Goal: Information Seeking & Learning: Learn about a topic

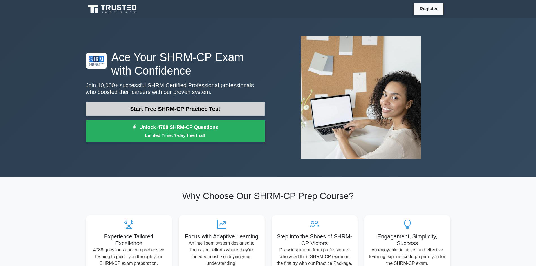
click at [184, 111] on link "Start Free SHRM-CP Practice Test" at bounding box center [175, 109] width 179 height 14
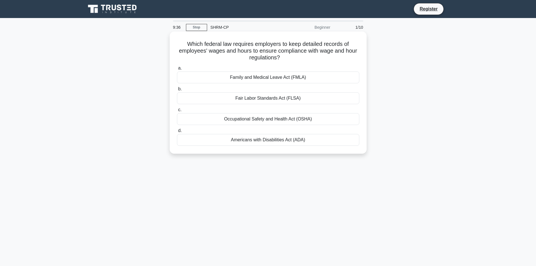
click at [271, 99] on div "Fair Labor Standards Act (FLSA)" at bounding box center [268, 98] width 182 height 12
click at [177, 91] on input "b. Fair Labor Standards Act (FLSA)" at bounding box center [177, 89] width 0 height 4
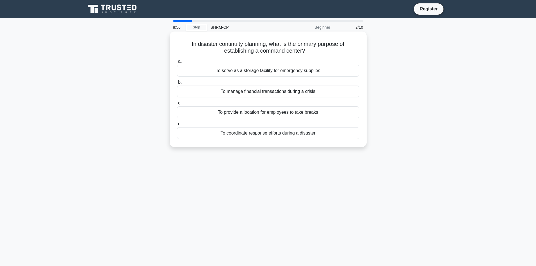
click at [260, 135] on div "To coordinate response efforts during a disaster" at bounding box center [268, 133] width 182 height 12
click at [177, 126] on input "d. To coordinate response efforts during a disaster" at bounding box center [177, 124] width 0 height 4
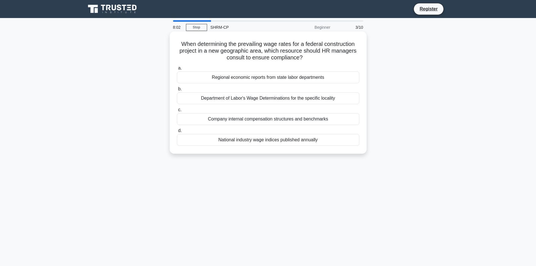
click at [323, 100] on div "Department of Labor's Wage Determinations for the specific locality" at bounding box center [268, 98] width 182 height 12
click at [177, 91] on input "b. Department of Labor's Wage Determinations for the specific locality" at bounding box center [177, 89] width 0 height 4
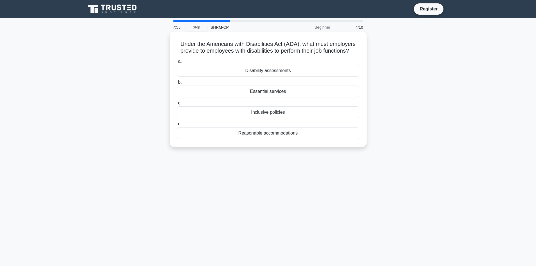
click at [312, 139] on div "Reasonable accommodations" at bounding box center [268, 133] width 182 height 12
click at [177, 126] on input "d. Reasonable accommodations" at bounding box center [177, 124] width 0 height 4
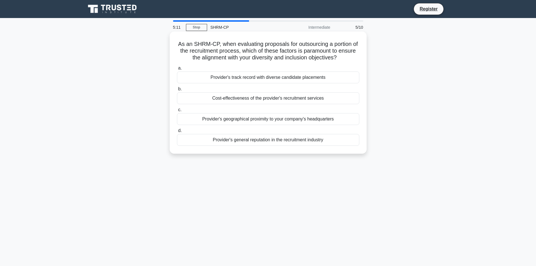
click at [252, 139] on div "Provider's general reputation in the recruitment industry" at bounding box center [268, 140] width 182 height 12
click at [177, 133] on input "d. Provider's general reputation in the recruitment industry" at bounding box center [177, 131] width 0 height 4
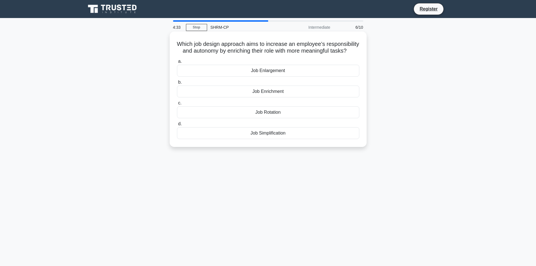
click at [264, 97] on div "Job Enrichment" at bounding box center [268, 92] width 182 height 12
click at [177, 84] on input "b. Job Enrichment" at bounding box center [177, 83] width 0 height 4
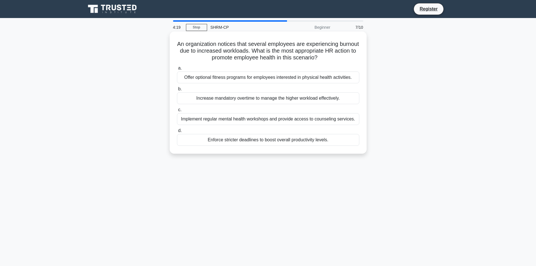
click at [316, 121] on div "Implement regular mental health workshops and provide access to counseling serv…" at bounding box center [268, 119] width 182 height 12
click at [177, 112] on input "c. Implement regular mental health workshops and provide access to counseling s…" at bounding box center [177, 110] width 0 height 4
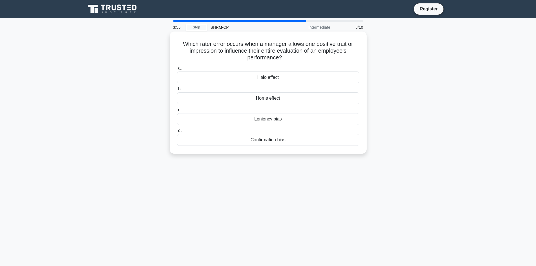
click at [263, 120] on div "Leniency bias" at bounding box center [268, 119] width 182 height 12
click at [177, 112] on input "c. Leniency bias" at bounding box center [177, 110] width 0 height 4
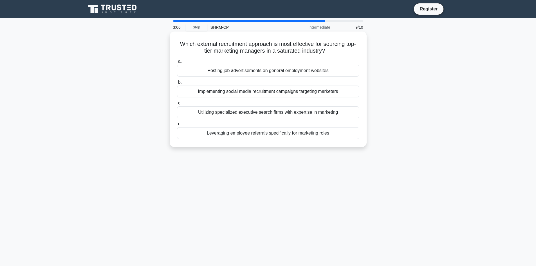
click at [244, 92] on div "Implementing social media recruitment campaigns targeting marketers" at bounding box center [268, 92] width 182 height 12
click at [177, 84] on input "b. Implementing social media recruitment campaigns targeting marketers" at bounding box center [177, 83] width 0 height 4
click at [269, 72] on div "Implementing real-time HR dashboards to monitor current workforce levels" at bounding box center [268, 71] width 182 height 12
click at [177, 63] on input "a. Implementing real-time HR dashboards to monitor current workforce levels" at bounding box center [177, 62] width 0 height 4
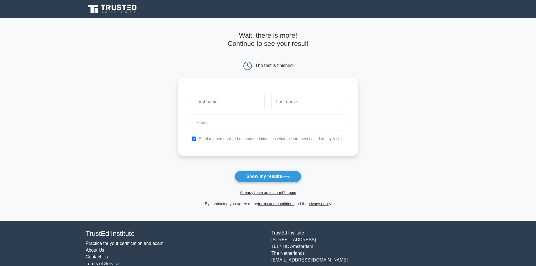
click at [241, 106] on input "text" at bounding box center [228, 102] width 73 height 16
type input "Alyssa"
click at [288, 109] on input "text" at bounding box center [308, 102] width 73 height 16
type input "Thiesse"
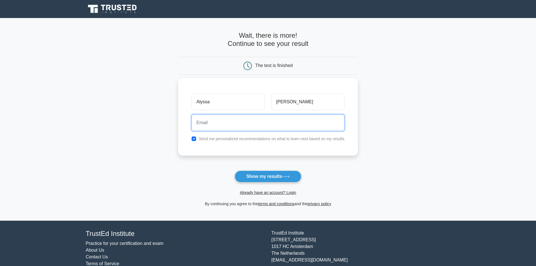
click at [293, 127] on input "email" at bounding box center [268, 123] width 153 height 16
type input "alyssa.behrends@yahoo.com"
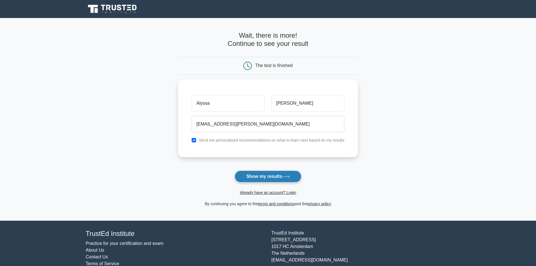
click at [272, 175] on button "Show my results" at bounding box center [268, 177] width 66 height 12
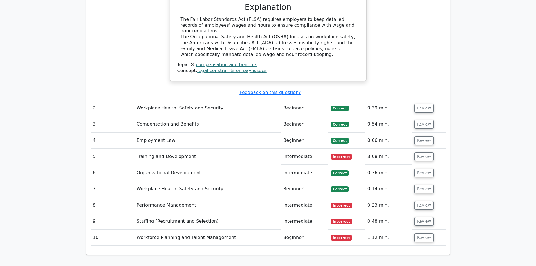
scroll to position [608, 0]
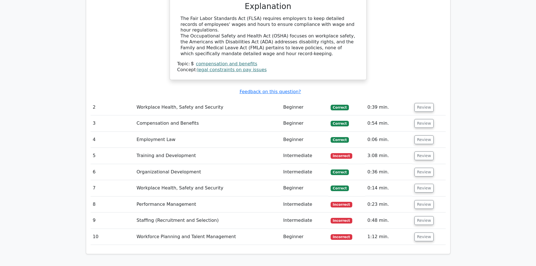
click at [231, 148] on td "Training and Development" at bounding box center [207, 156] width 147 height 16
click at [423, 151] on button "Review" at bounding box center [424, 155] width 19 height 9
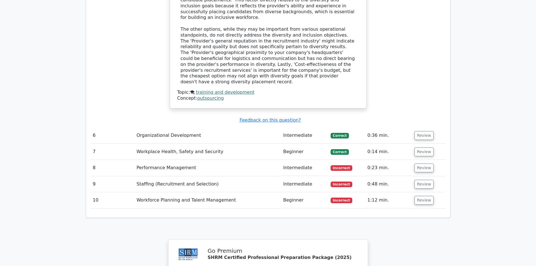
scroll to position [934, 0]
click at [423, 163] on button "Review" at bounding box center [424, 167] width 19 height 9
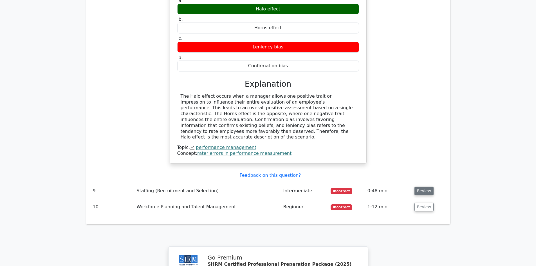
scroll to position [1145, 0]
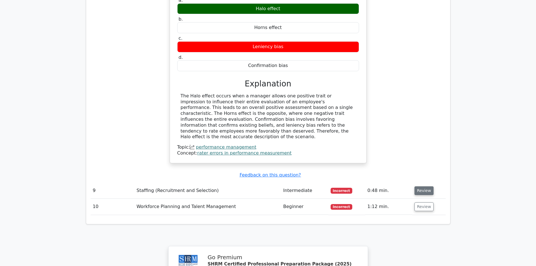
click at [425, 186] on button "Review" at bounding box center [424, 190] width 19 height 9
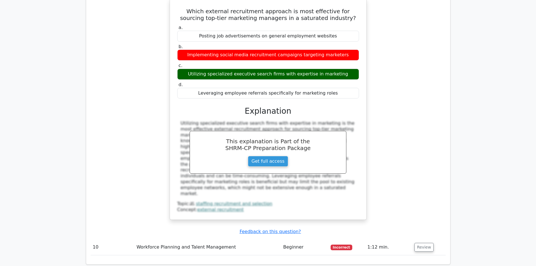
scroll to position [1344, 0]
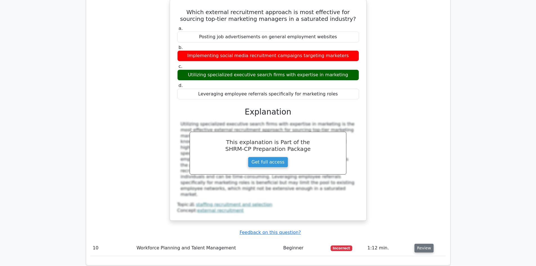
click at [425, 244] on button "Review" at bounding box center [424, 248] width 19 height 9
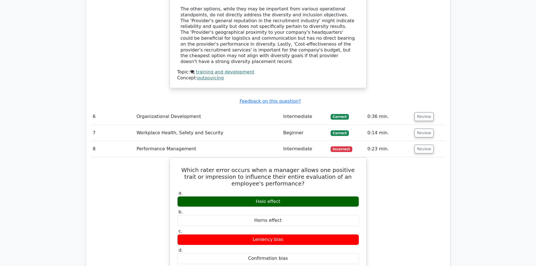
scroll to position [933, 0]
